Goal: Check status: Check status

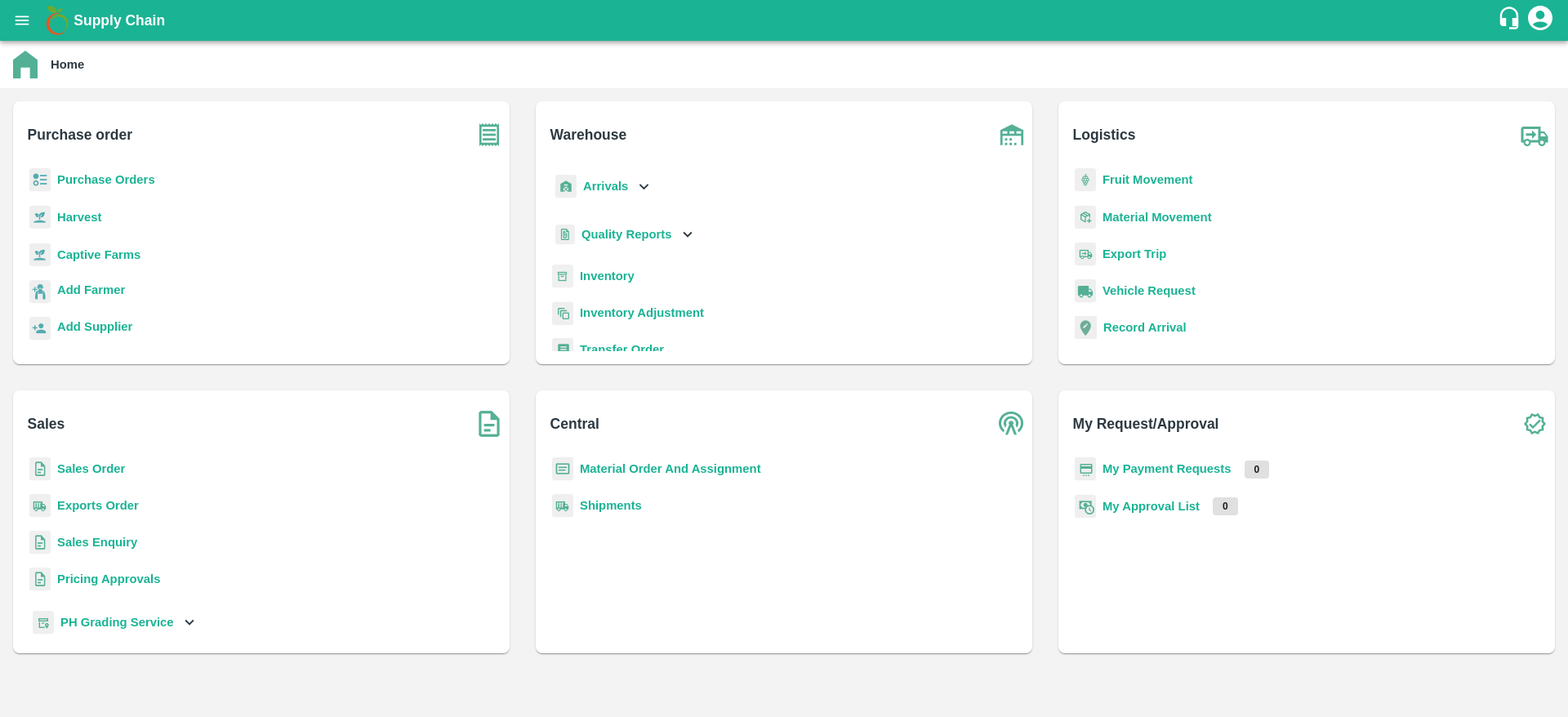
click at [130, 176] on b "Purchase Orders" at bounding box center [106, 179] width 98 height 13
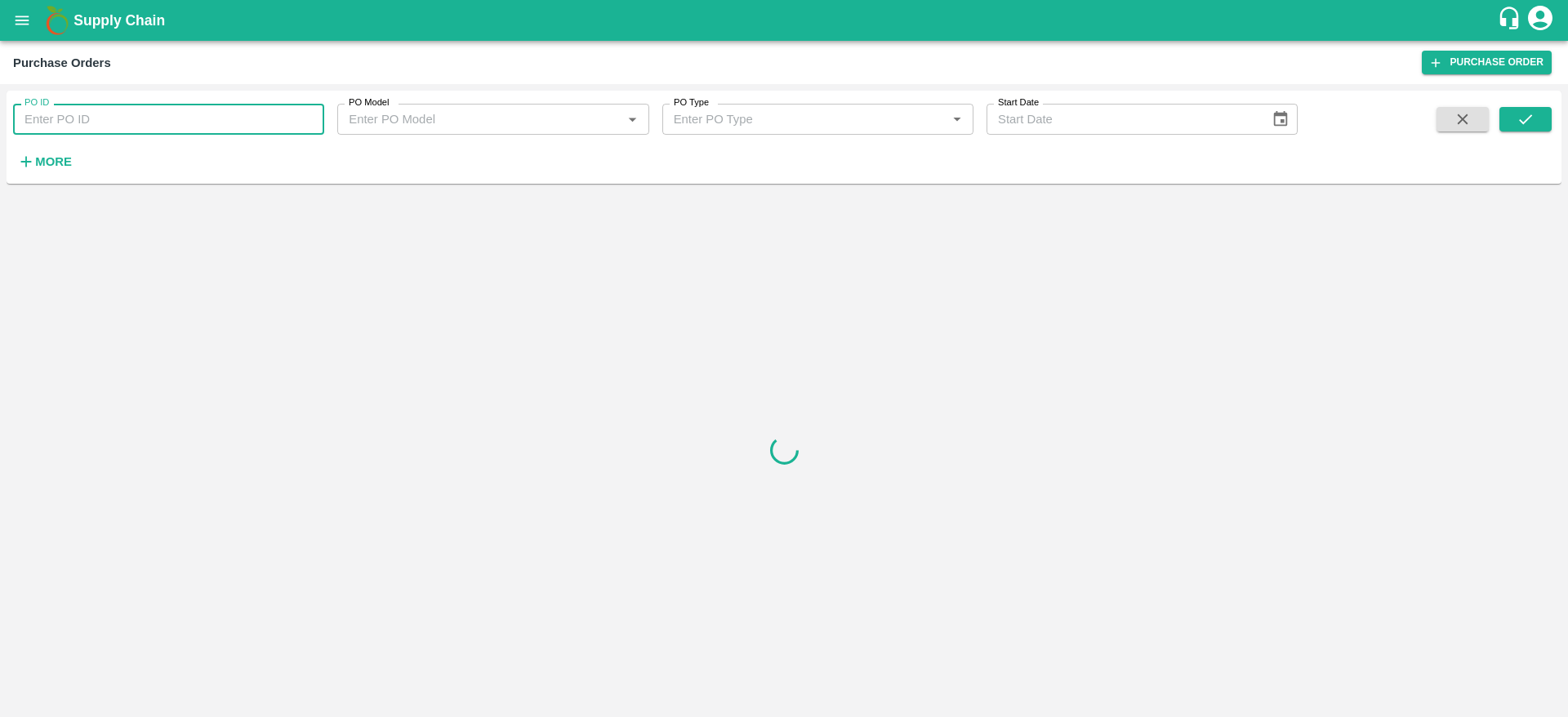
click at [142, 123] on input "PO ID" at bounding box center [168, 119] width 311 height 31
paste input "172440"
type input "172440"
click at [1537, 130] on button "submit" at bounding box center [1525, 119] width 52 height 24
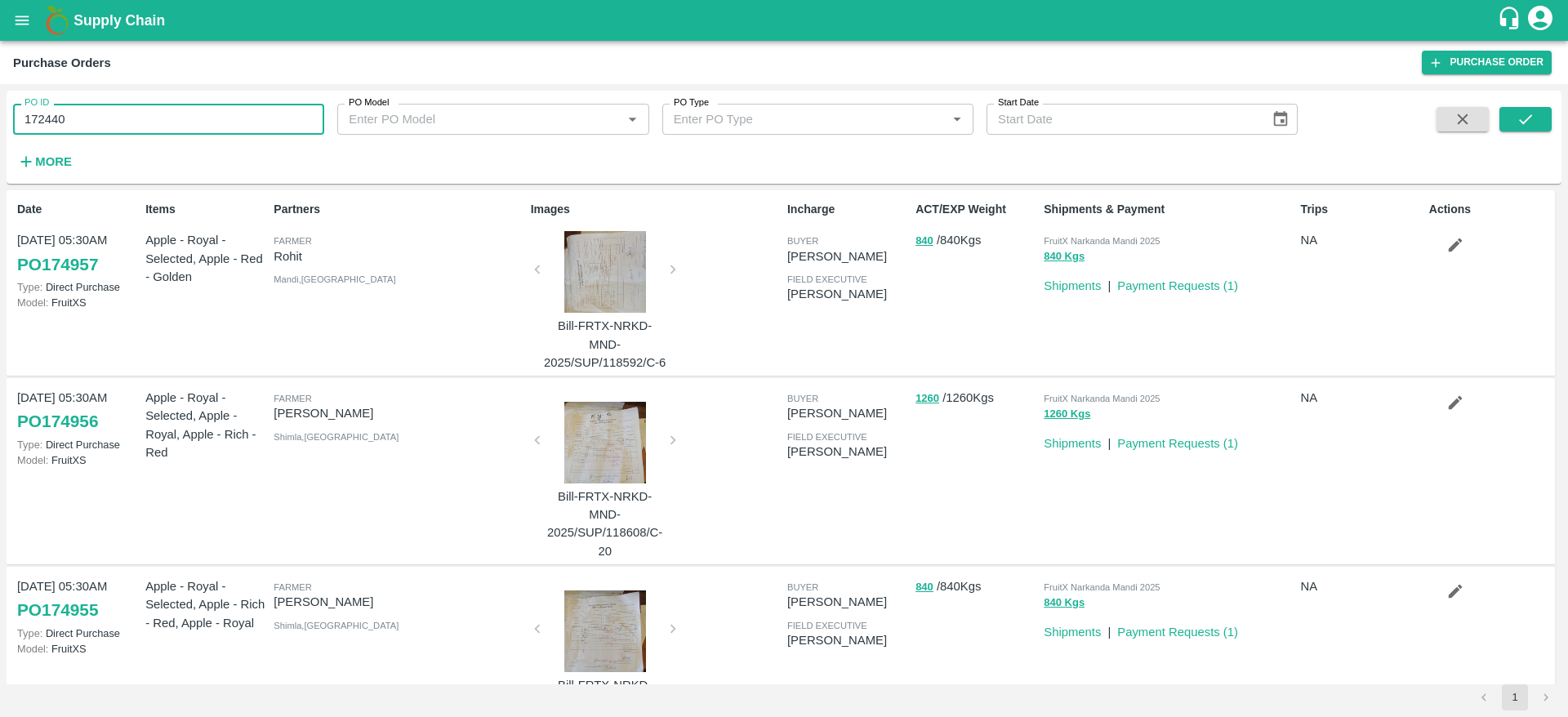
click at [176, 105] on input "172440" at bounding box center [168, 119] width 311 height 31
click at [1525, 112] on icon "submit" at bounding box center [1524, 119] width 18 height 18
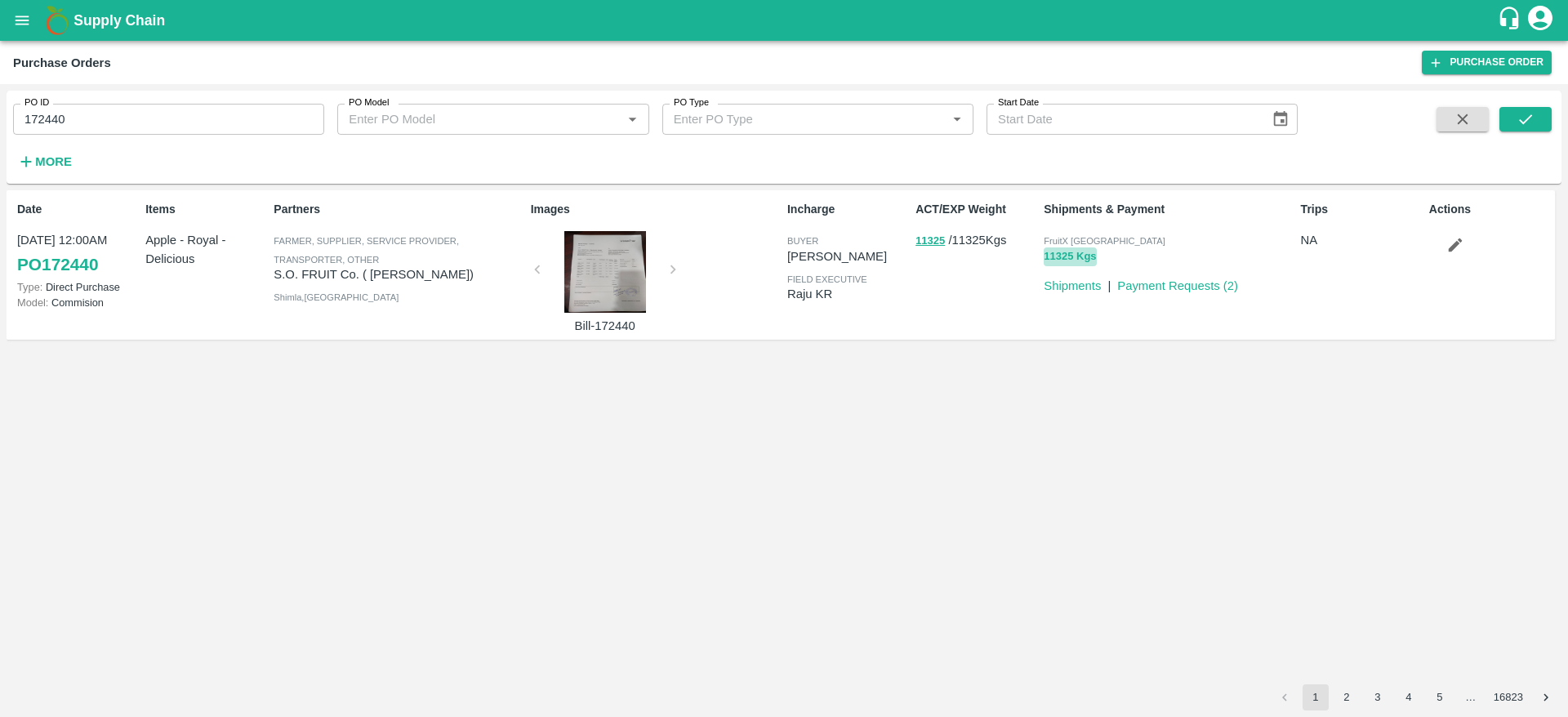
click at [1070, 259] on button "11325 Kgs" at bounding box center [1069, 256] width 52 height 19
click at [1101, 241] on span "FruitX [GEOGRAPHIC_DATA]" at bounding box center [1104, 241] width 122 height 10
click at [1064, 260] on button "11325 Kgs" at bounding box center [1069, 256] width 52 height 19
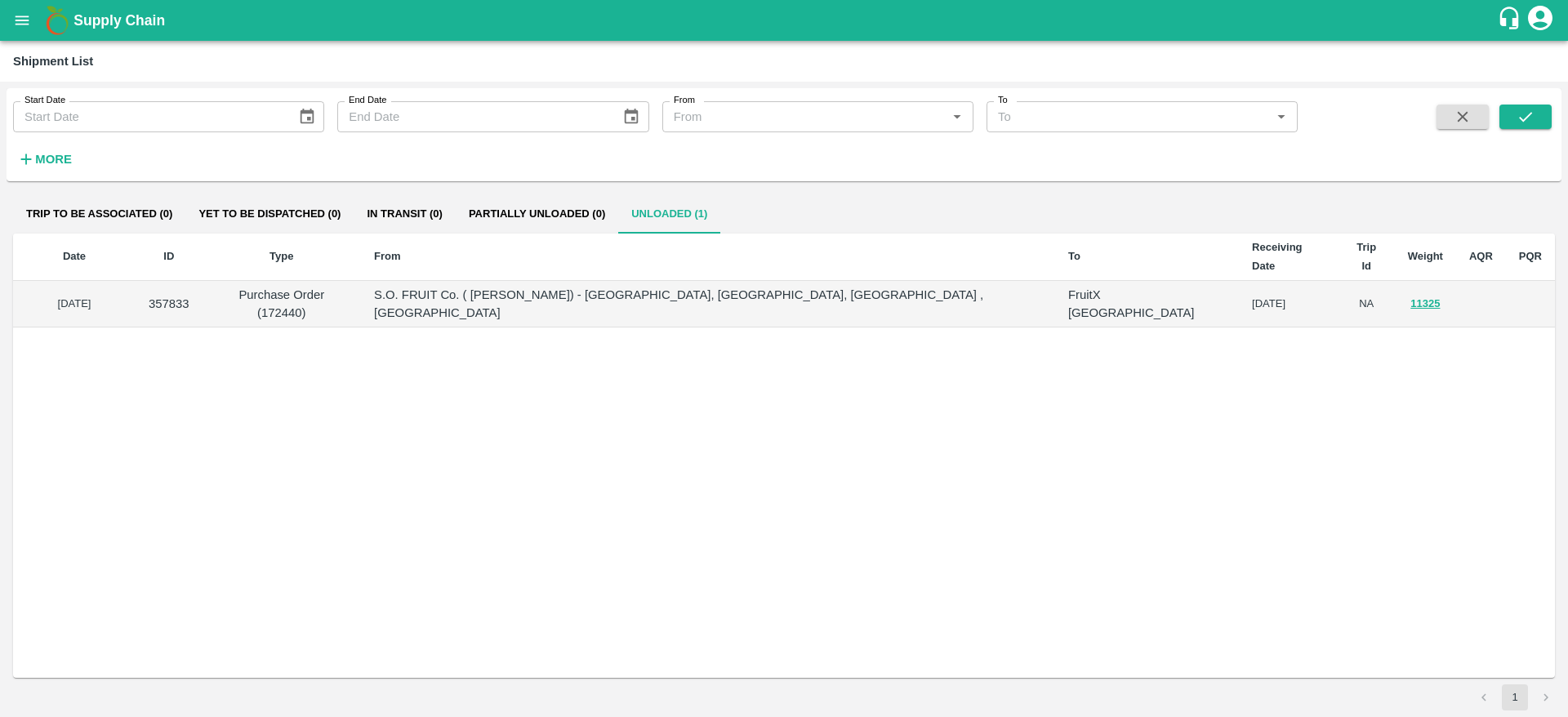
drag, startPoint x: 56, startPoint y: 275, endPoint x: 129, endPoint y: 279, distance: 73.1
click at [129, 280] on td "[DATE]" at bounding box center [74, 304] width 123 height 47
drag, startPoint x: 1176, startPoint y: 279, endPoint x: 1261, endPoint y: 287, distance: 85.4
click at [1261, 287] on td "[DATE]" at bounding box center [1288, 304] width 99 height 47
click at [1239, 280] on td "[DATE]" at bounding box center [1288, 304] width 99 height 47
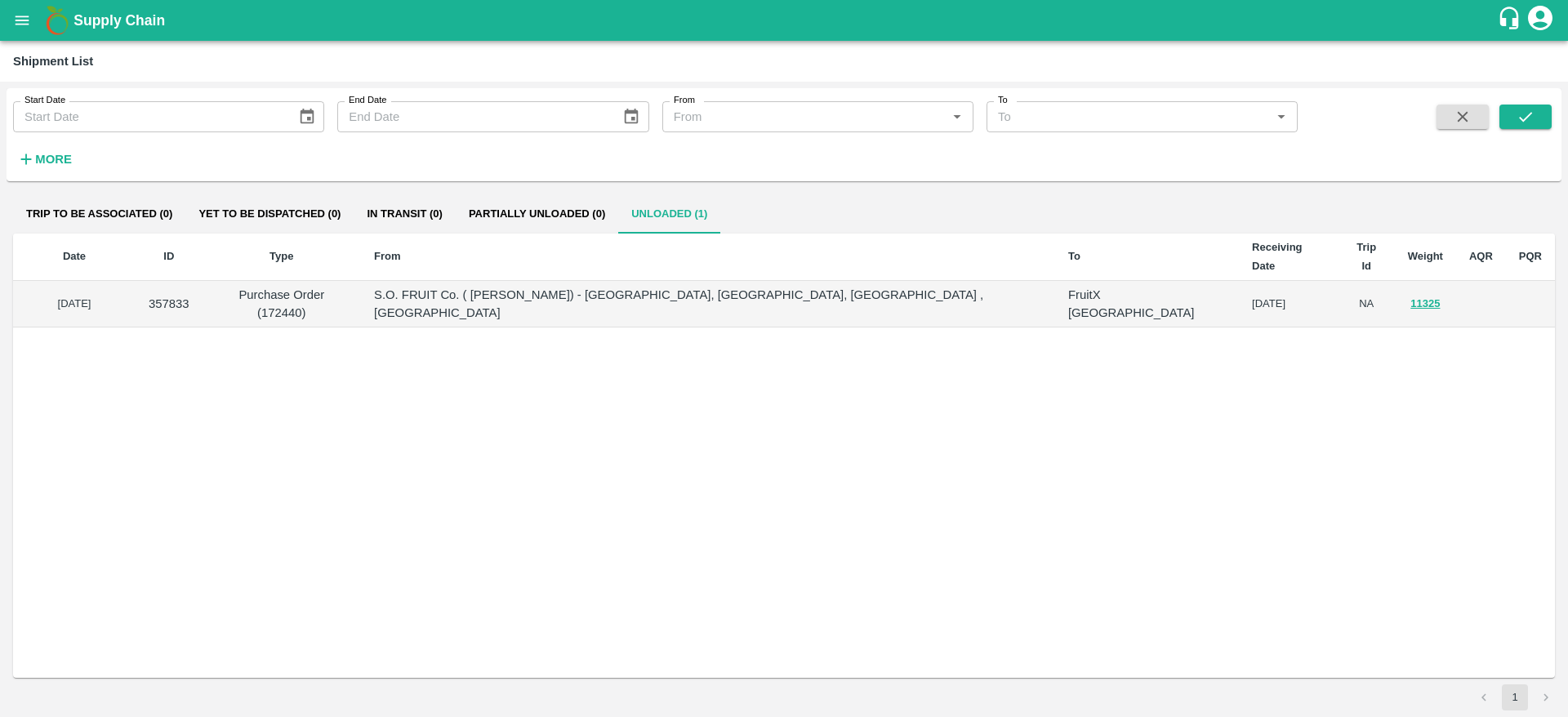
click at [1239, 280] on td "[DATE]" at bounding box center [1288, 304] width 99 height 47
drag, startPoint x: 1180, startPoint y: 271, endPoint x: 1225, endPoint y: 272, distance: 45.0
click at [1239, 280] on td "[DATE]" at bounding box center [1288, 304] width 99 height 47
